Goal: Check status: Check status

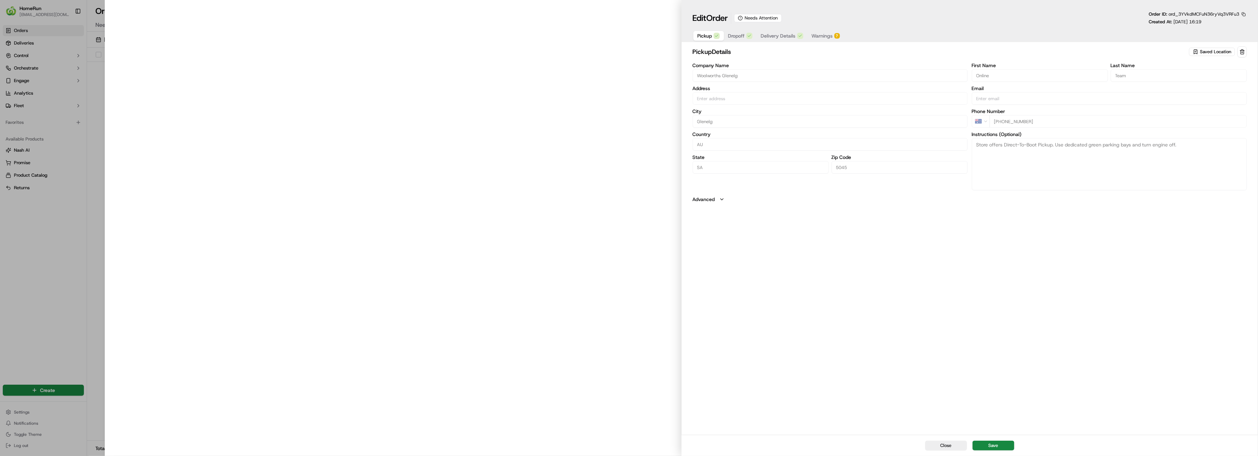
type input "Cnr Jetty And [GEOGRAPHIC_DATA], [GEOGRAPHIC_DATA], [GEOGRAPHIC_DATA] 5045, [GE…"
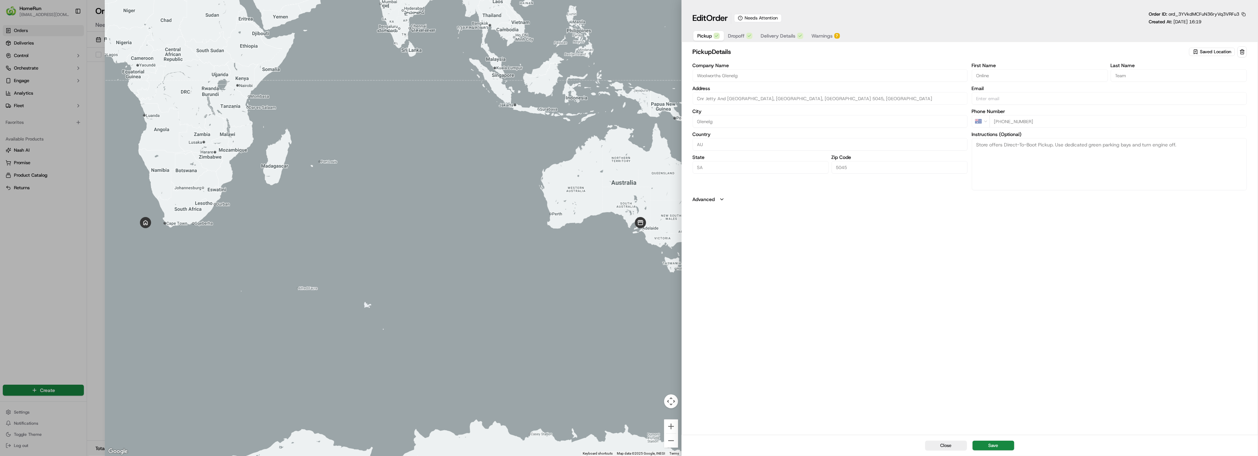
click at [824, 36] on span "Warnings" at bounding box center [822, 35] width 21 height 7
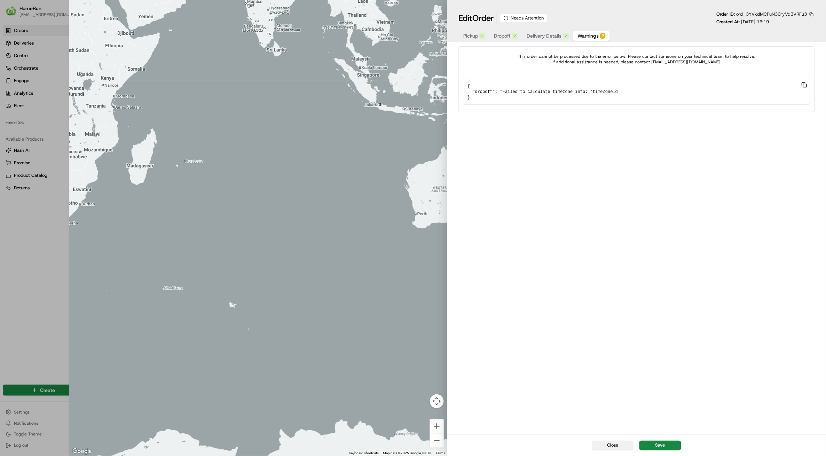
click at [610, 447] on button "Close" at bounding box center [613, 446] width 42 height 10
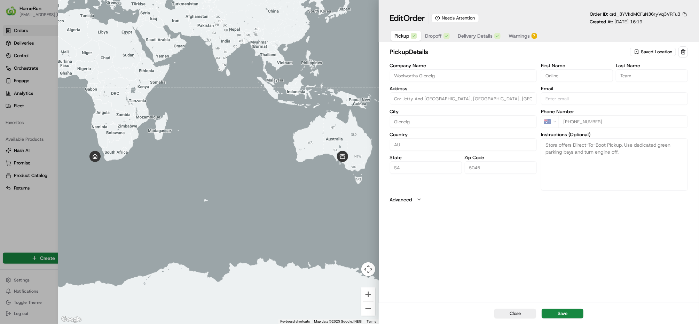
click at [385, 100] on div "pickup Details Saved Location Company Name [GEOGRAPHIC_DATA] Glenelg Address [G…" at bounding box center [539, 174] width 320 height 258
click at [437, 37] on span "Dropoff" at bounding box center [433, 35] width 17 height 7
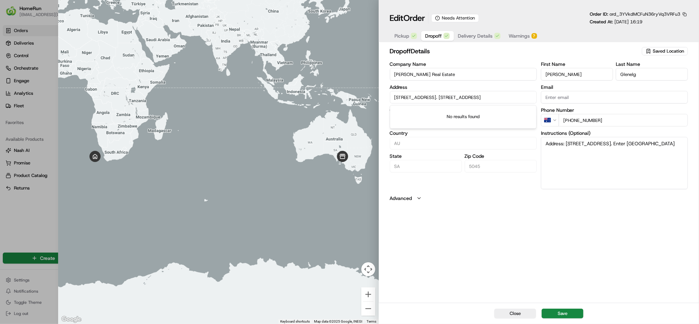
drag, startPoint x: 530, startPoint y: 98, endPoint x: 381, endPoint y: 97, distance: 148.6
click at [381, 97] on div "dropoff Details Saved Location Company Name Harris Real Estate Address 115 Jett…" at bounding box center [539, 174] width 320 height 258
